Goal: Task Accomplishment & Management: Use online tool/utility

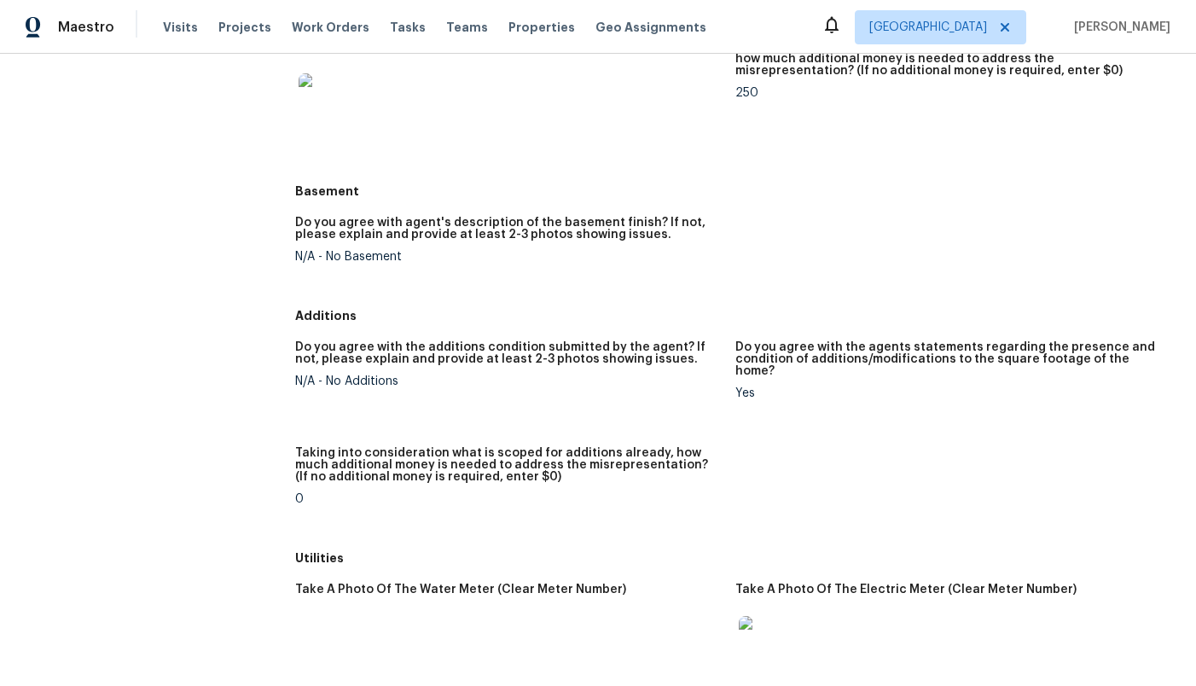
scroll to position [2577, 0]
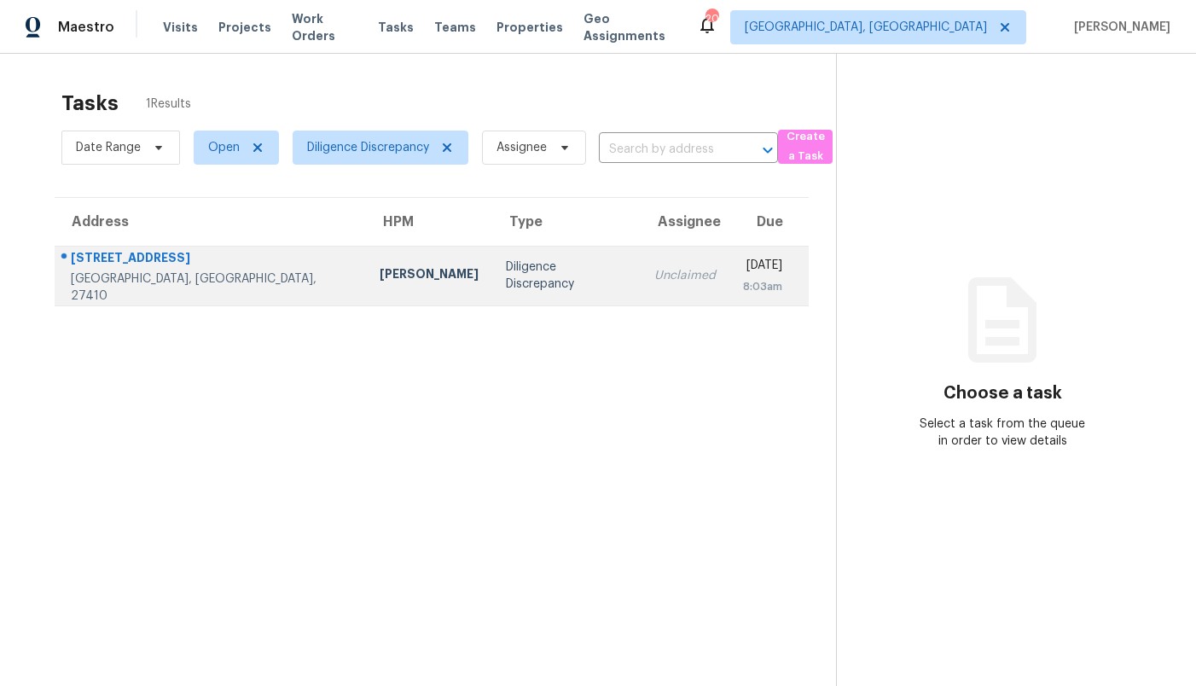
click at [535, 273] on td "Diligence Discrepancy" at bounding box center [566, 276] width 148 height 60
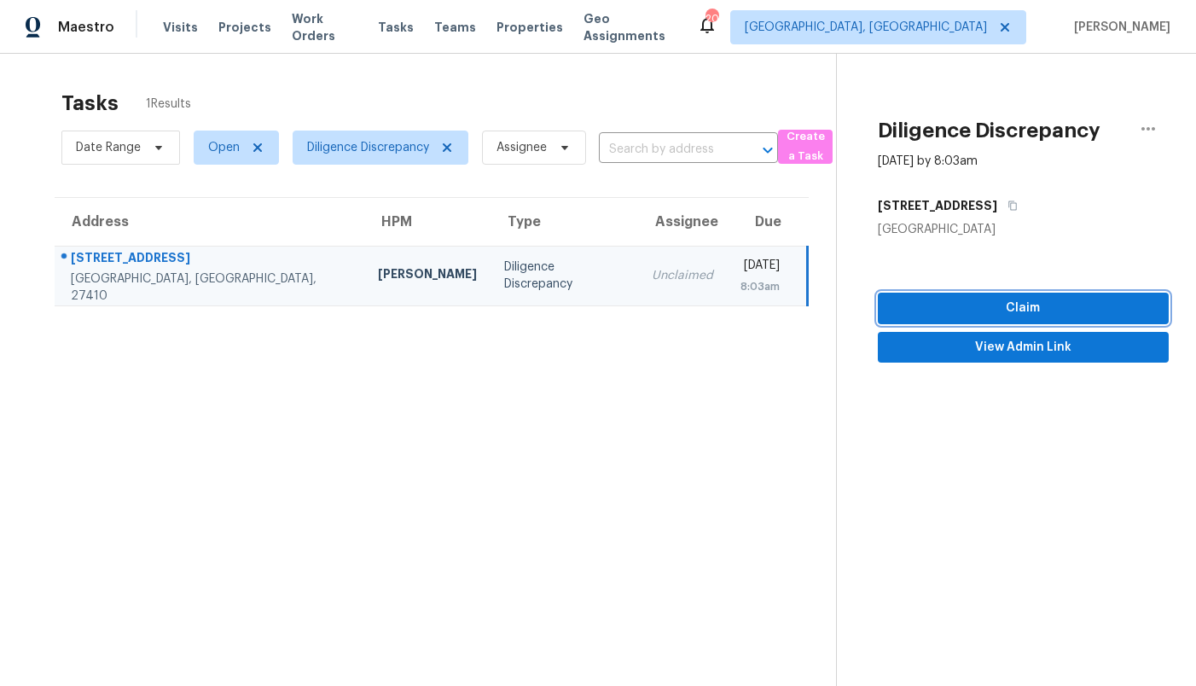
click at [981, 306] on span "Claim" at bounding box center [1024, 308] width 264 height 21
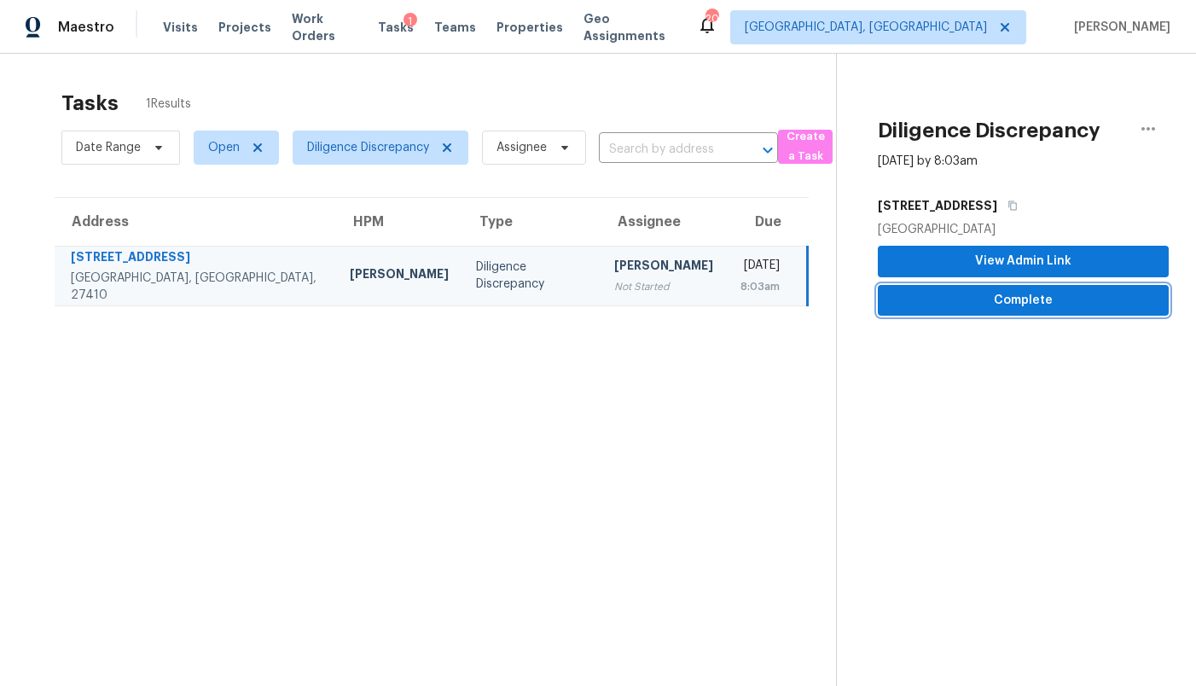
click at [1016, 292] on span "Complete" at bounding box center [1024, 300] width 264 height 21
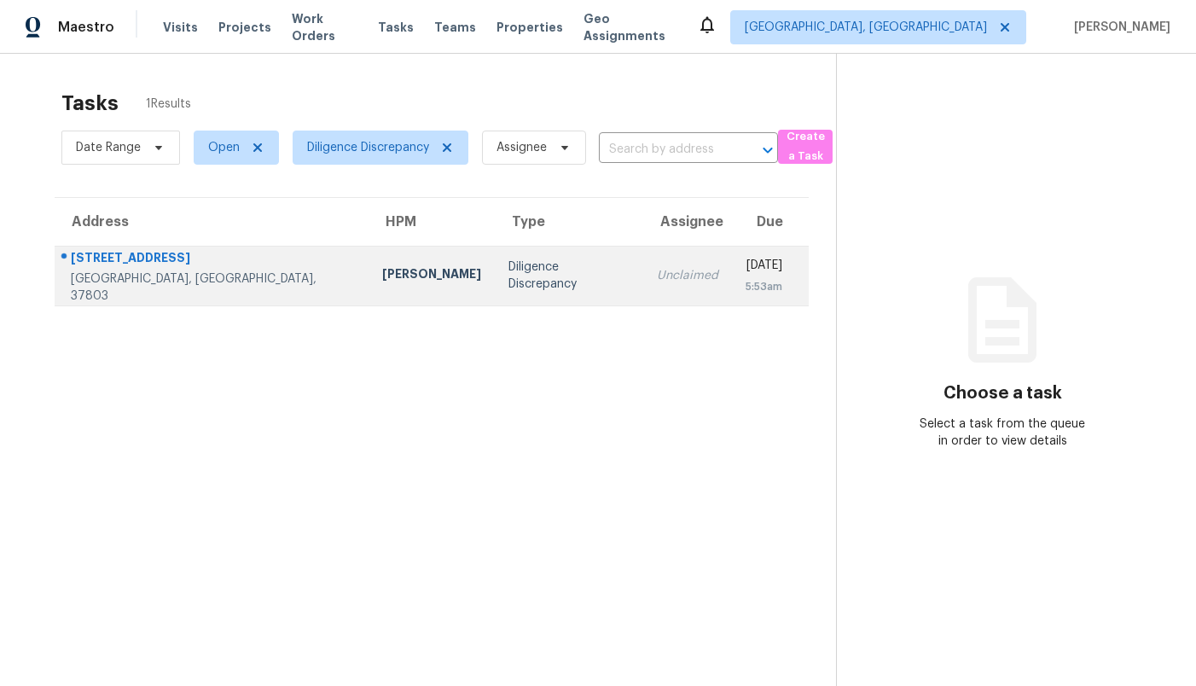
click at [509, 271] on div "Diligence Discrepancy" at bounding box center [569, 276] width 121 height 34
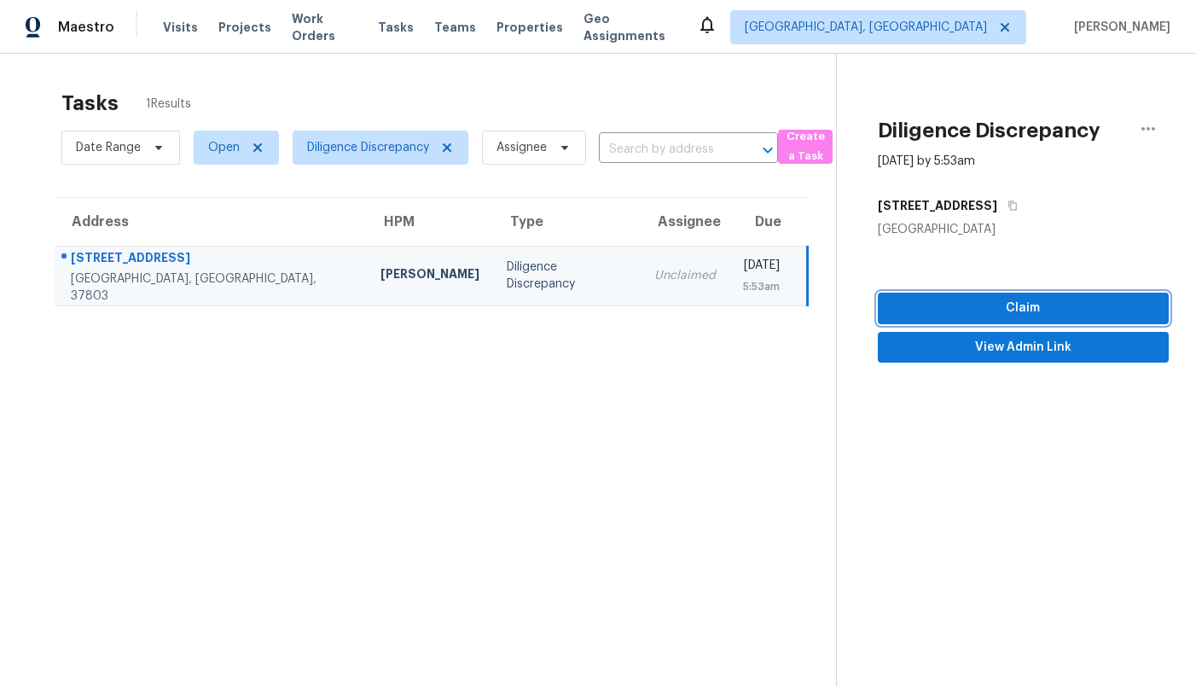
click at [1004, 316] on span "Claim" at bounding box center [1024, 308] width 264 height 21
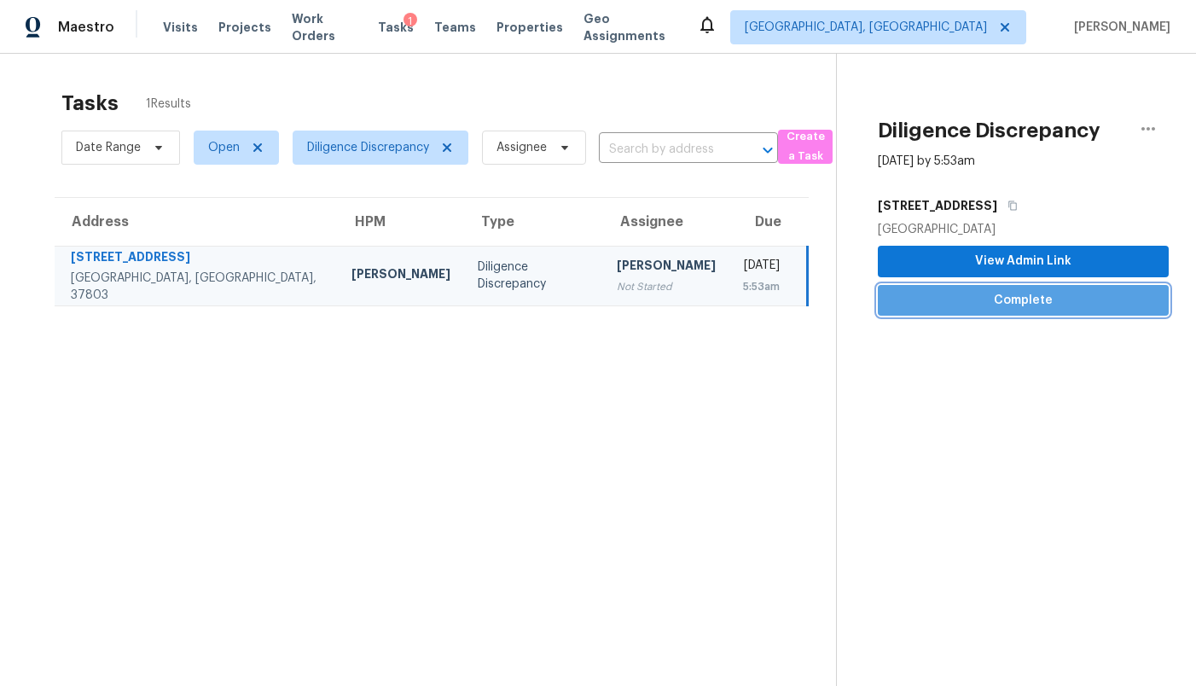
click at [998, 310] on span "Complete" at bounding box center [1024, 300] width 264 height 21
